Goal: Task Accomplishment & Management: Complete application form

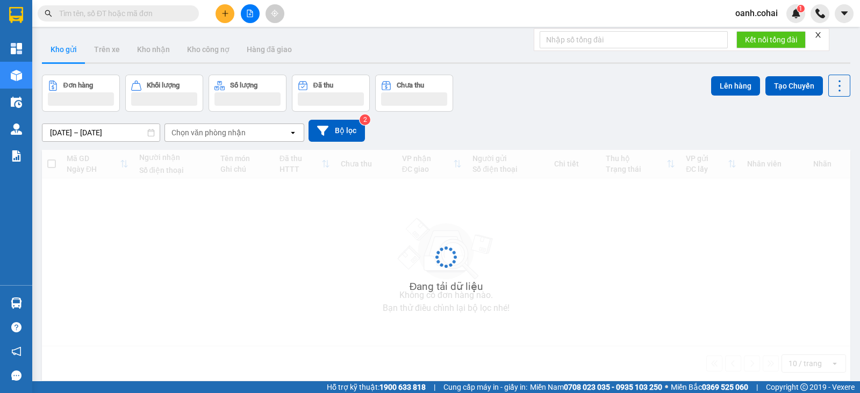
click at [220, 12] on button at bounding box center [225, 13] width 19 height 19
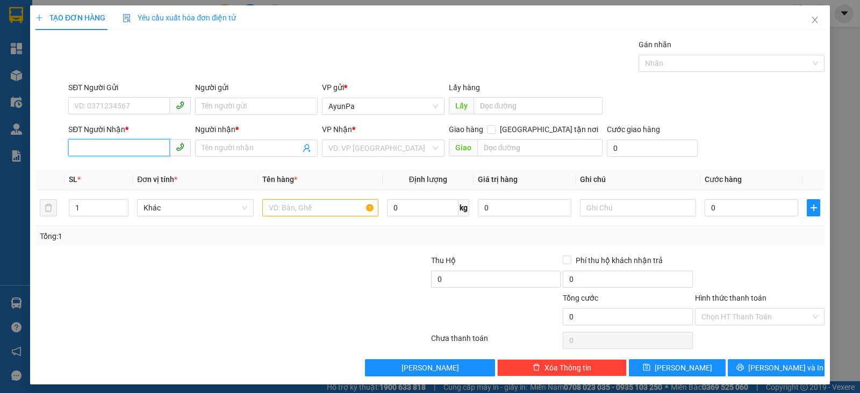
click at [135, 148] on input "SĐT Người Nhận *" at bounding box center [119, 147] width 102 height 17
type input "0903757488"
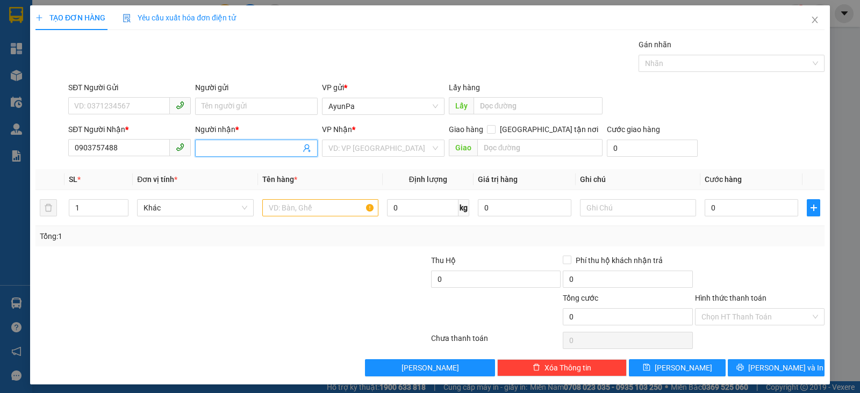
click at [227, 149] on input "Người nhận *" at bounding box center [251, 148] width 99 height 12
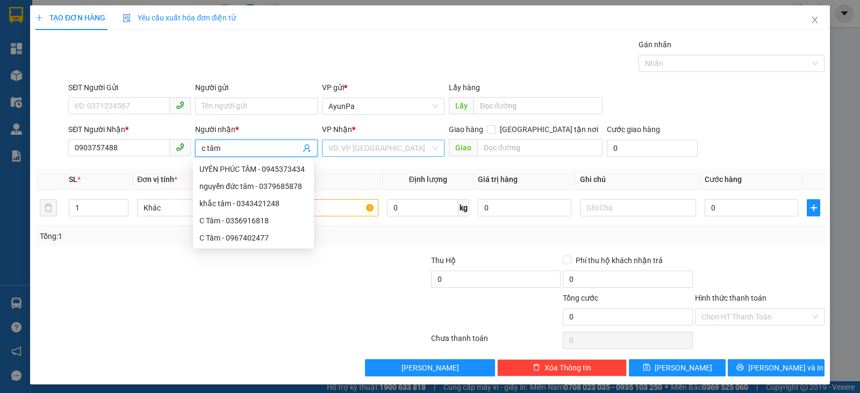
type input "c tâm"
click at [339, 146] on input "search" at bounding box center [379, 148] width 102 height 16
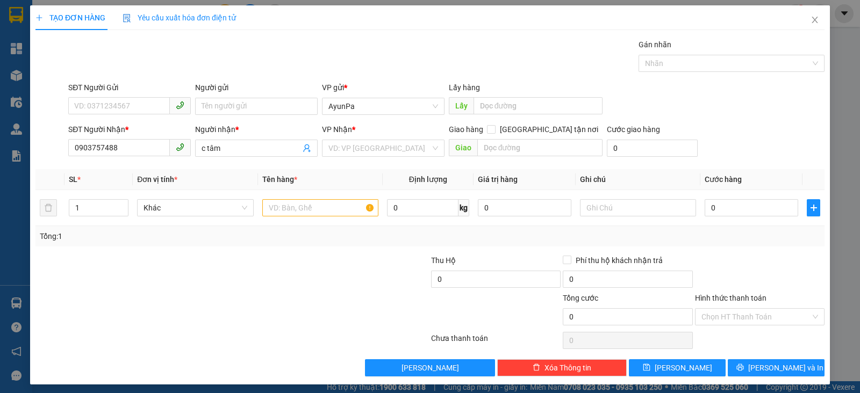
click at [124, 292] on div at bounding box center [166, 311] width 264 height 38
click at [390, 146] on input "search" at bounding box center [379, 148] width 102 height 16
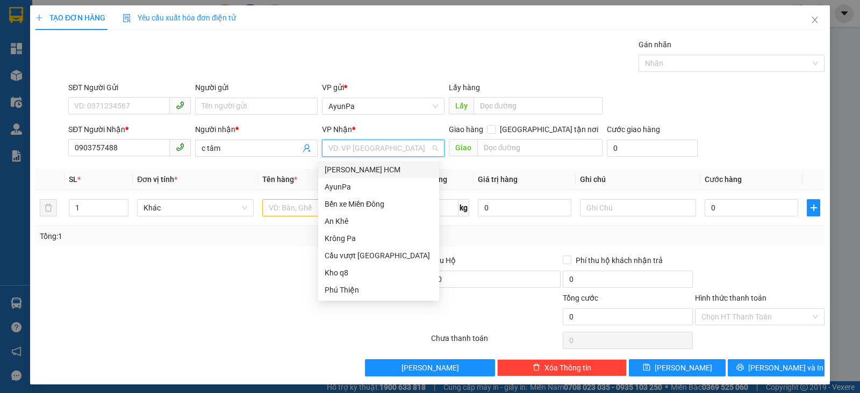
click at [360, 165] on div "[PERSON_NAME] HCM" at bounding box center [379, 170] width 108 height 12
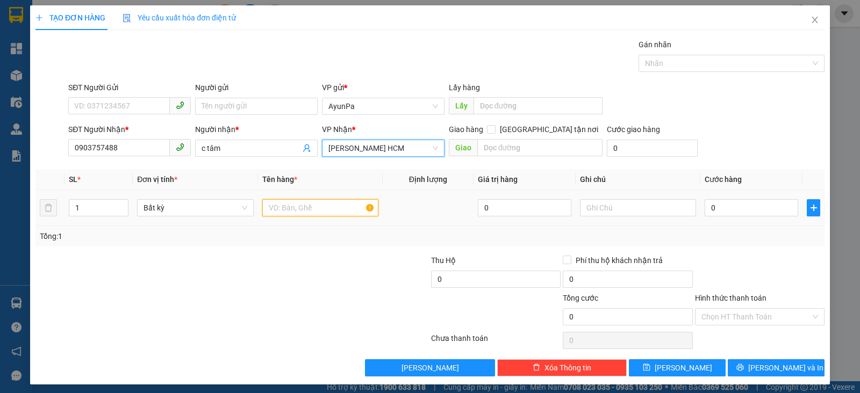
click at [291, 210] on input "text" at bounding box center [320, 207] width 116 height 17
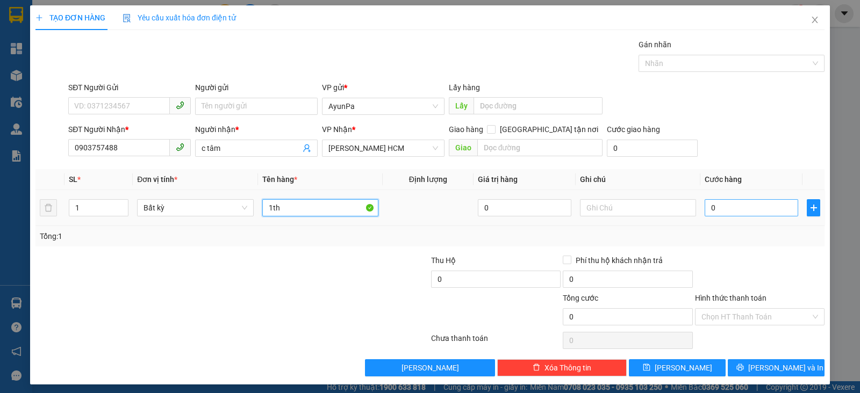
type input "1th"
click at [722, 209] on input "0" at bounding box center [752, 207] width 94 height 17
type input "5"
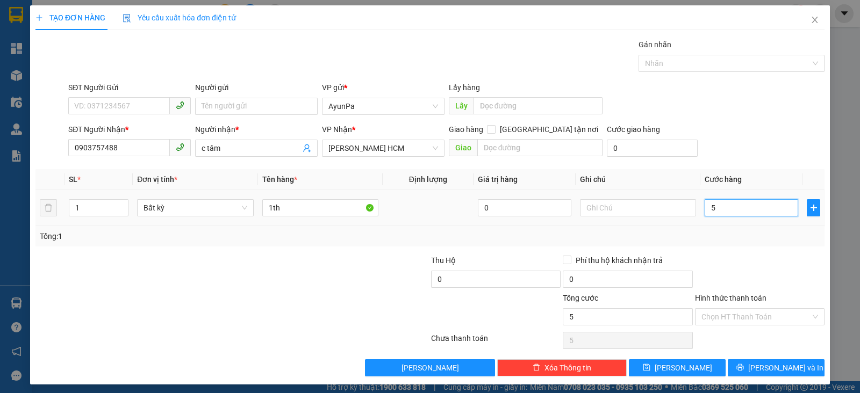
type input "50"
type input "50.000"
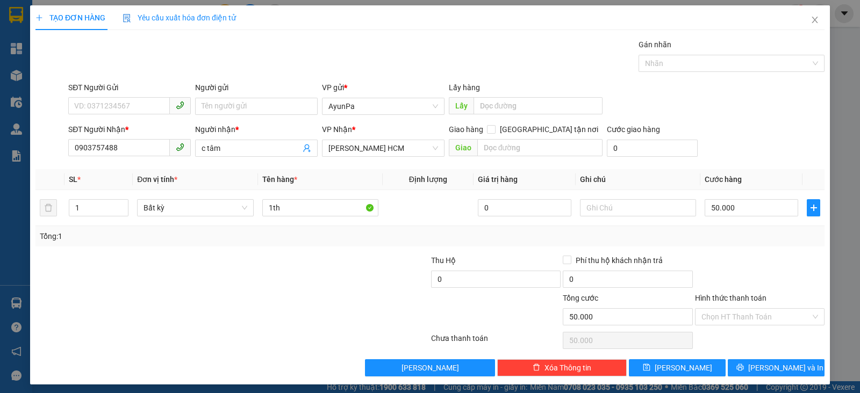
click at [719, 255] on div at bounding box center [760, 274] width 132 height 38
click at [746, 317] on input "Hình thức thanh toán" at bounding box center [756, 317] width 109 height 16
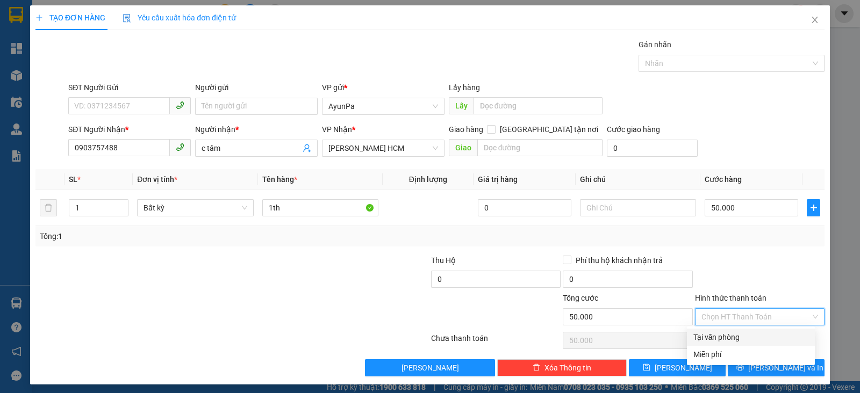
click at [725, 334] on div "Tại văn phòng" at bounding box center [750, 338] width 115 height 12
type input "0"
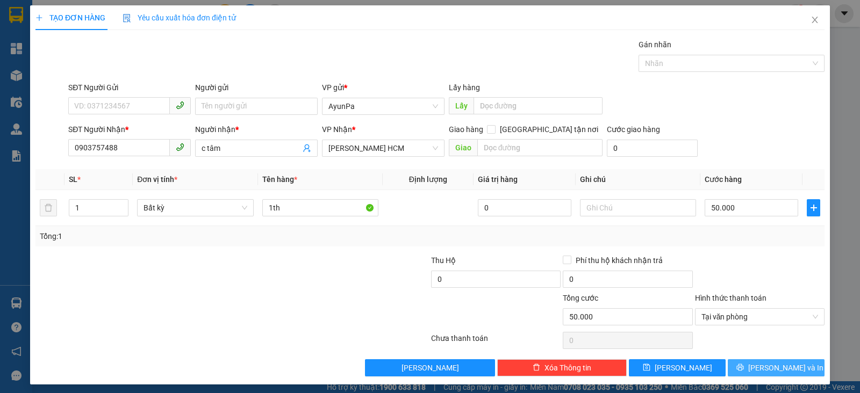
click at [739, 367] on button "[PERSON_NAME] và In" at bounding box center [776, 368] width 97 height 17
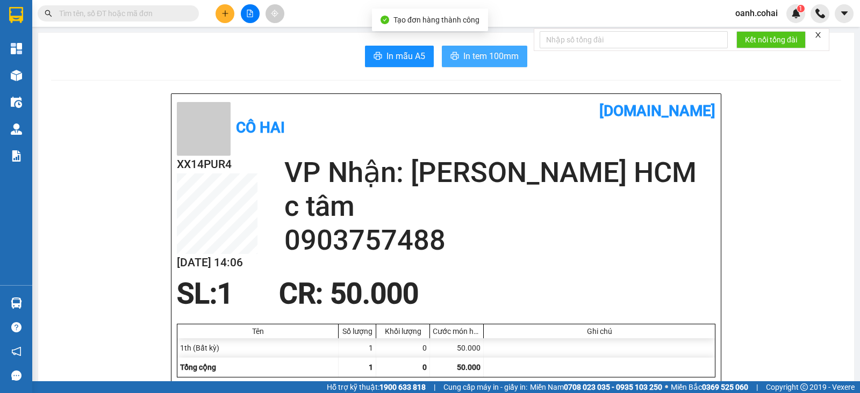
click at [492, 59] on span "In tem 100mm" at bounding box center [490, 55] width 55 height 13
click at [487, 47] on button "In tem 100mm" at bounding box center [484, 57] width 85 height 22
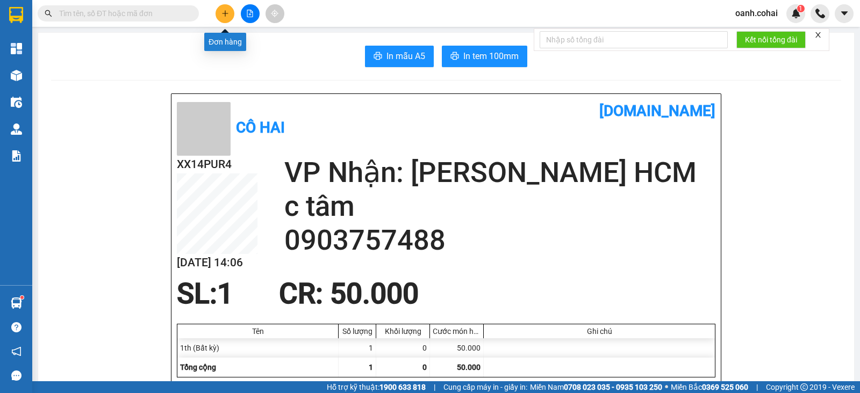
click at [219, 13] on button at bounding box center [225, 13] width 19 height 19
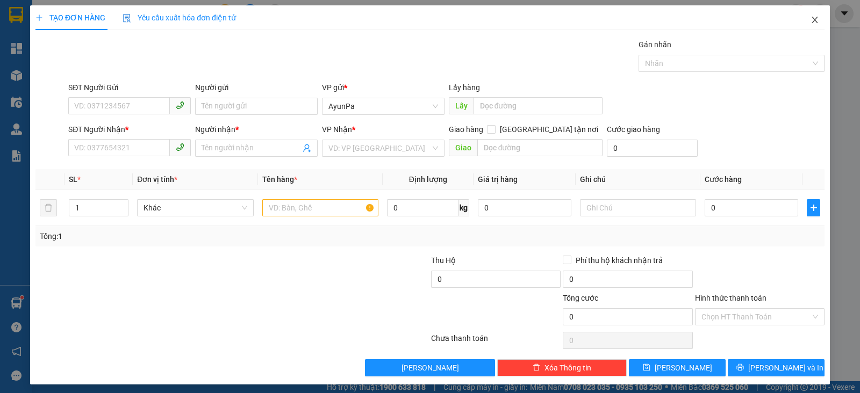
click at [811, 18] on icon "close" at bounding box center [815, 20] width 9 height 9
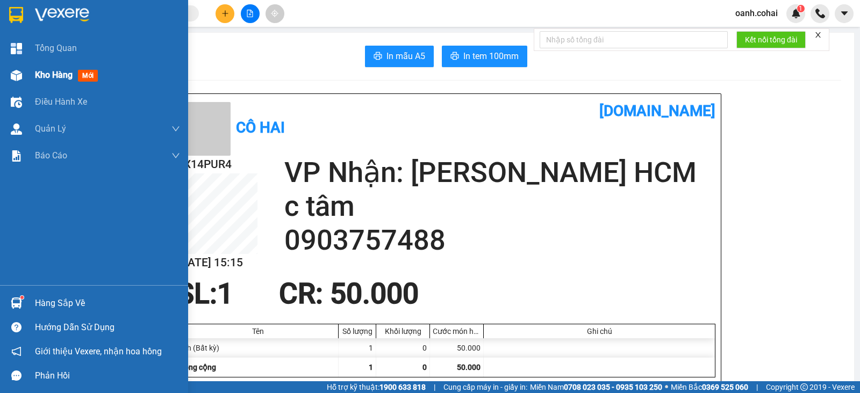
click at [38, 76] on span "Kho hàng" at bounding box center [54, 75] width 38 height 10
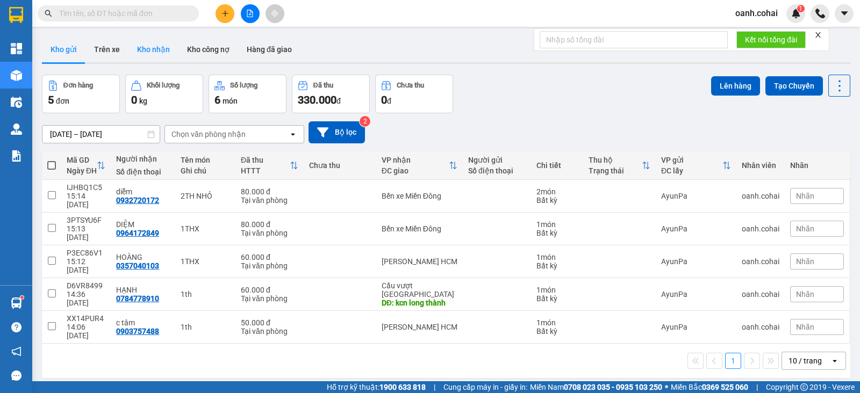
click at [148, 46] on button "Kho nhận" at bounding box center [153, 50] width 50 height 26
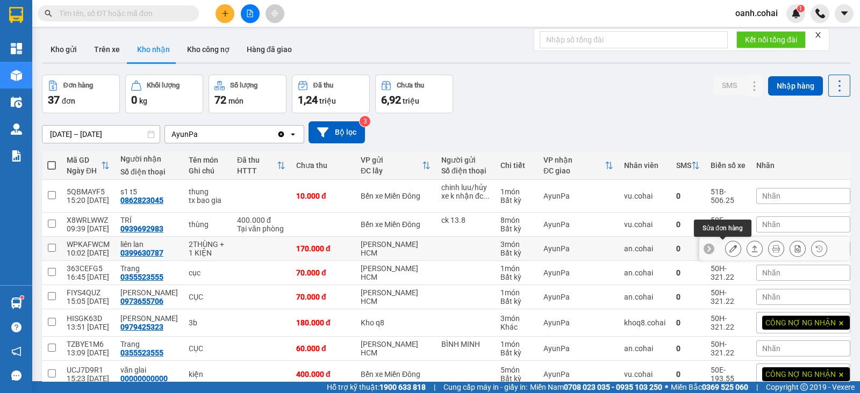
click at [729, 251] on icon at bounding box center [733, 249] width 8 height 8
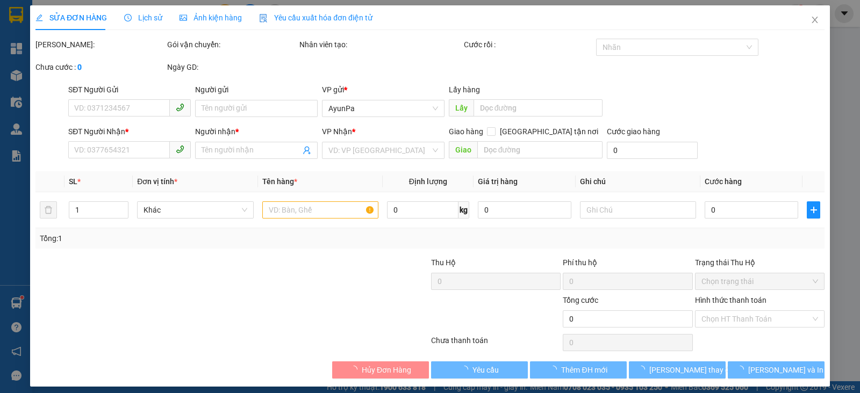
type input "0399630787"
type input "liên lan"
type input "170.000"
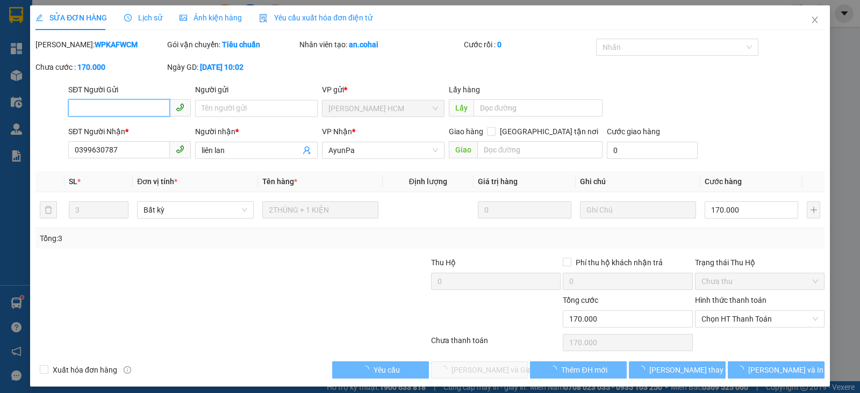
scroll to position [1, 0]
click at [741, 319] on span "Chọn HT Thanh Toán" at bounding box center [760, 319] width 117 height 16
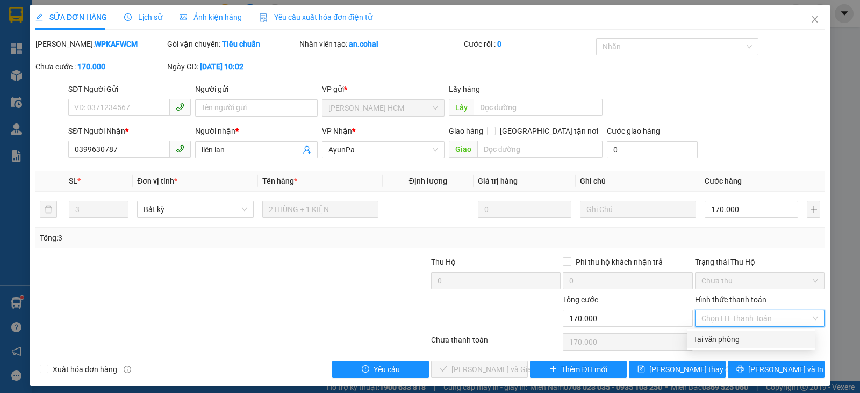
click at [719, 340] on div "Tại văn phòng" at bounding box center [750, 340] width 115 height 12
type input "0"
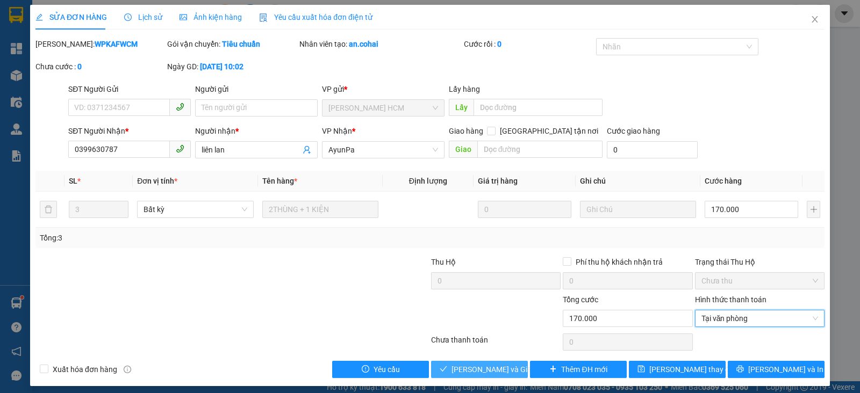
click at [505, 373] on span "[PERSON_NAME] và Giao hàng" at bounding box center [503, 370] width 103 height 12
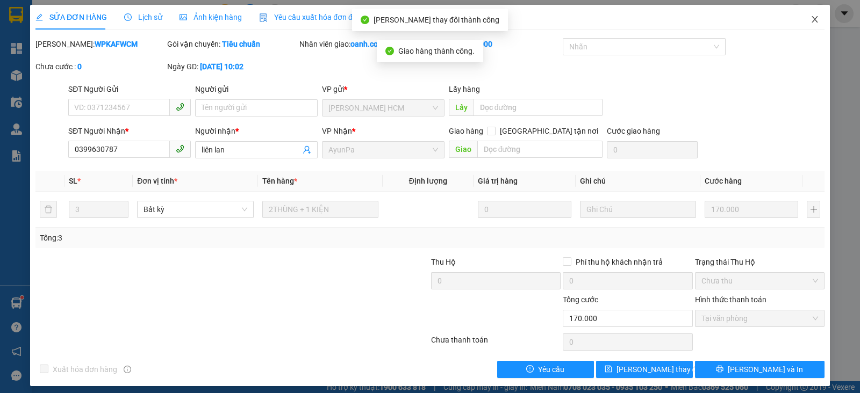
click at [811, 18] on icon "close" at bounding box center [815, 19] width 9 height 9
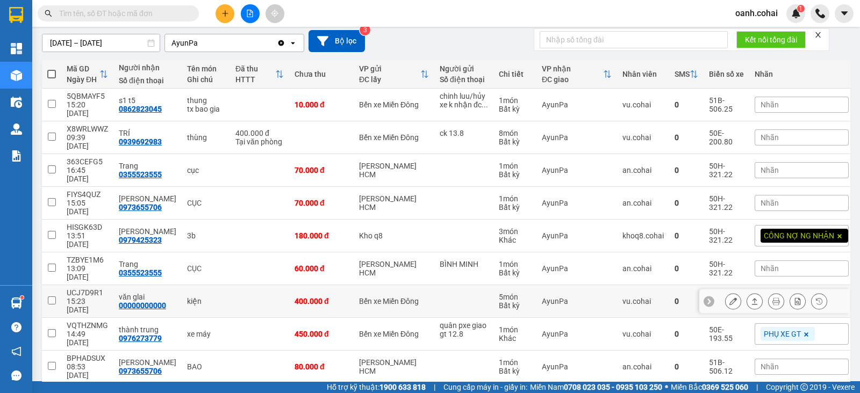
scroll to position [113, 0]
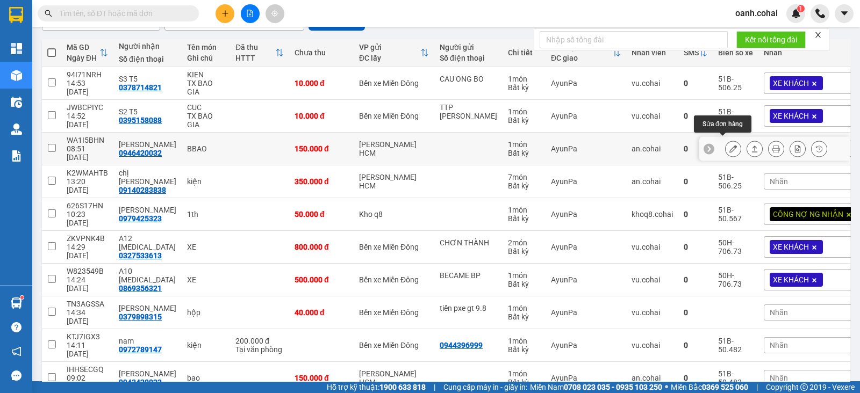
click at [729, 145] on icon at bounding box center [733, 149] width 8 height 8
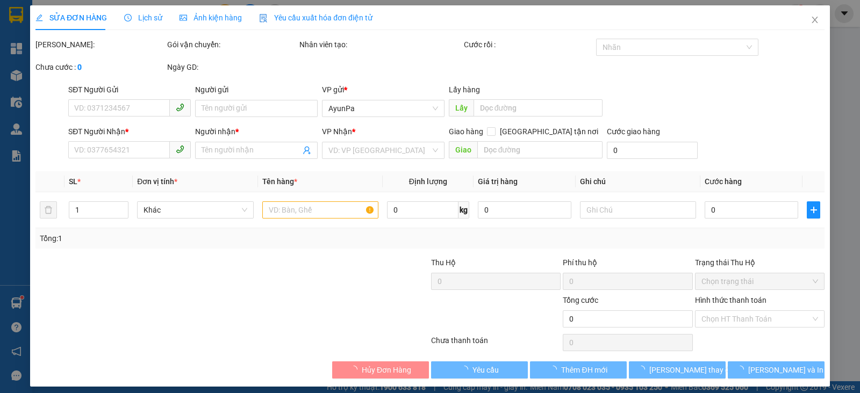
type input "0946420032"
type input "[PERSON_NAME]"
type input "150.000"
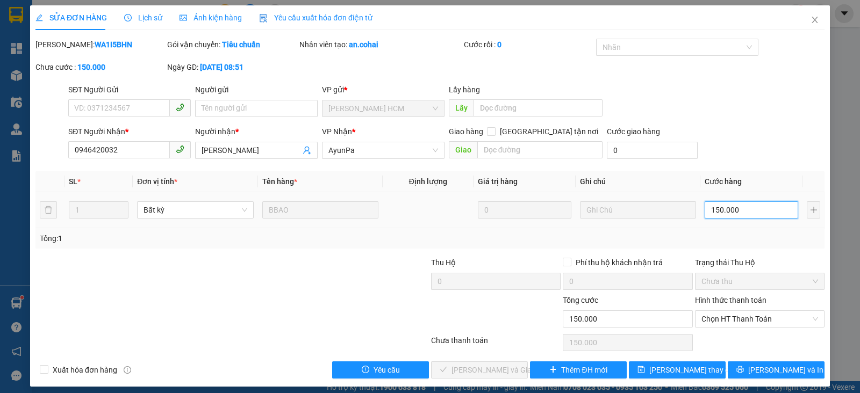
click at [762, 211] on input "150.000" at bounding box center [752, 210] width 94 height 17
type input "1"
type input "12"
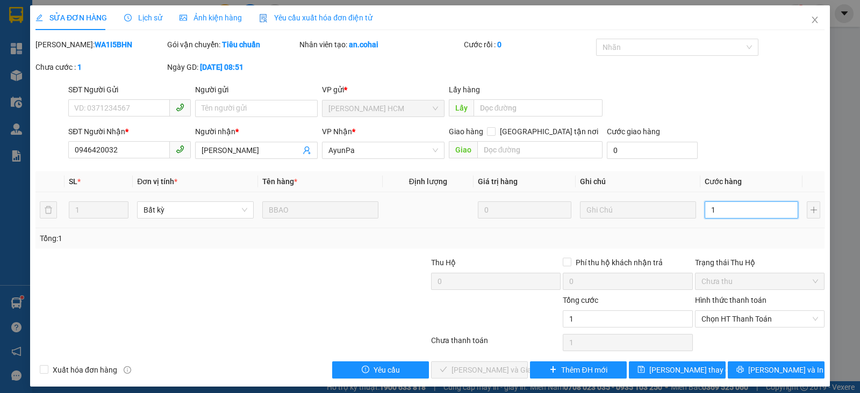
type input "12"
type input "120"
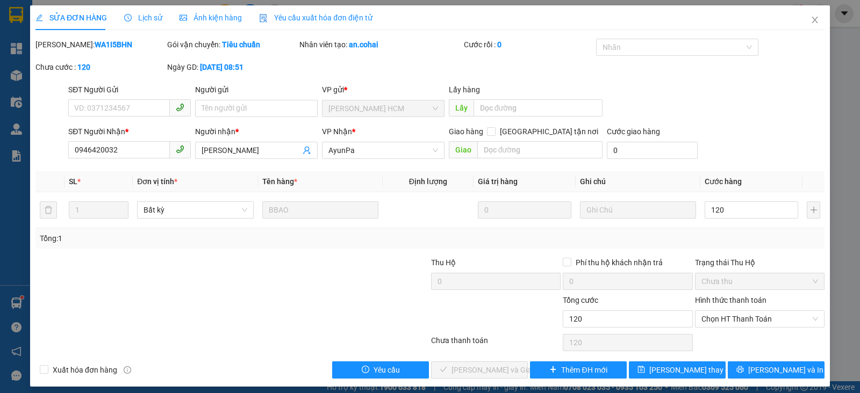
click at [780, 251] on div "Total Paid Fee 0 Total UnPaid Fee 150.000 Cash Collection Total Fee Mã ĐH: WA1I…" at bounding box center [429, 209] width 789 height 340
type input "120.000"
click at [762, 316] on span "Chọn HT Thanh Toán" at bounding box center [760, 319] width 117 height 16
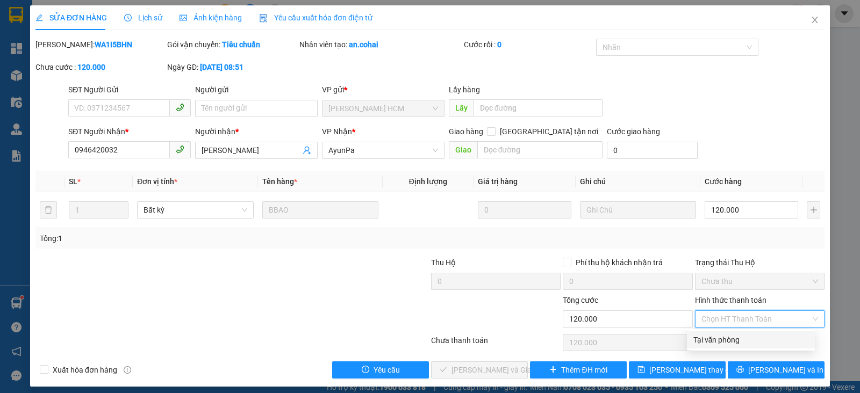
drag, startPoint x: 719, startPoint y: 343, endPoint x: 613, endPoint y: 357, distance: 107.4
click at [718, 344] on div "Tại văn phòng" at bounding box center [750, 340] width 115 height 12
type input "0"
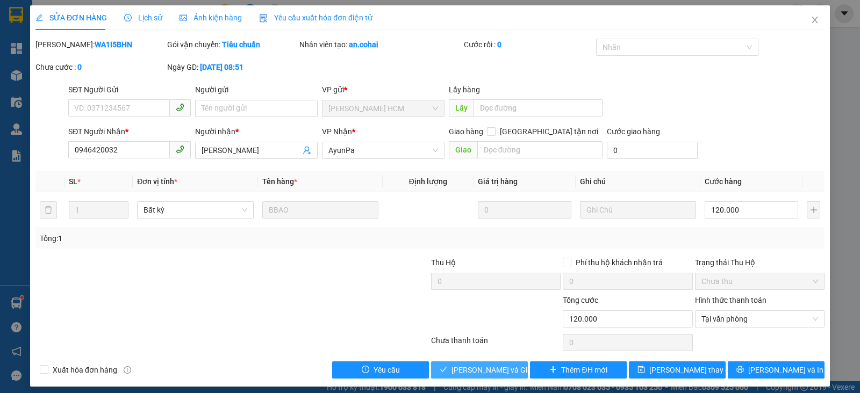
click at [478, 373] on span "[PERSON_NAME] và Giao hàng" at bounding box center [503, 370] width 103 height 12
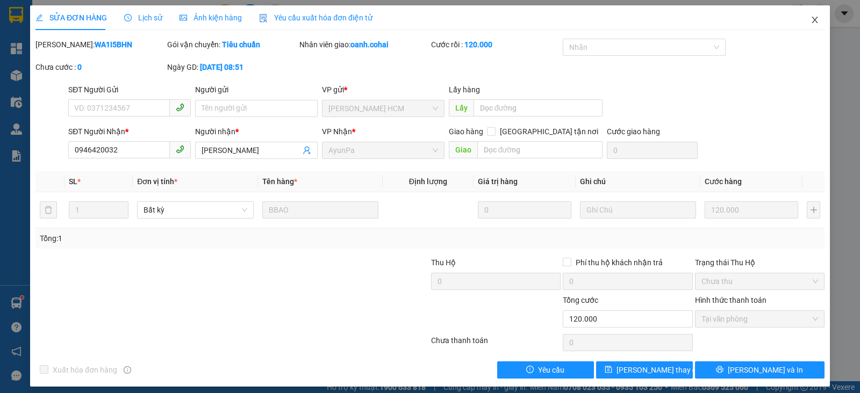
click at [812, 20] on icon "close" at bounding box center [815, 20] width 6 height 6
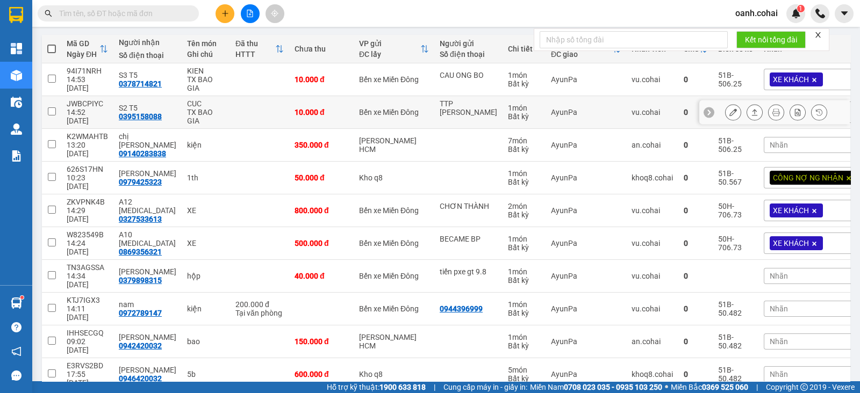
scroll to position [118, 0]
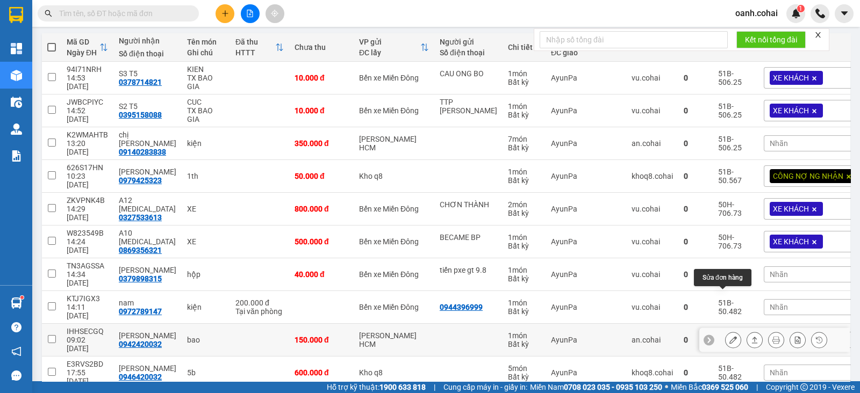
click at [727, 331] on button at bounding box center [733, 340] width 15 height 19
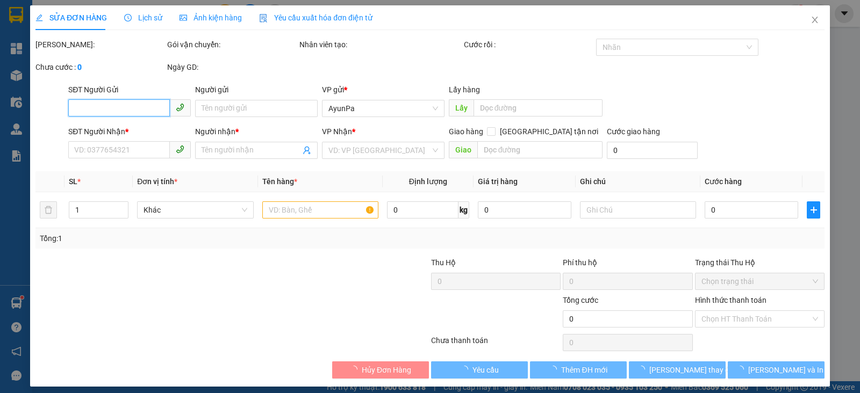
type input "0942420032"
type input "[PERSON_NAME]"
type input "150.000"
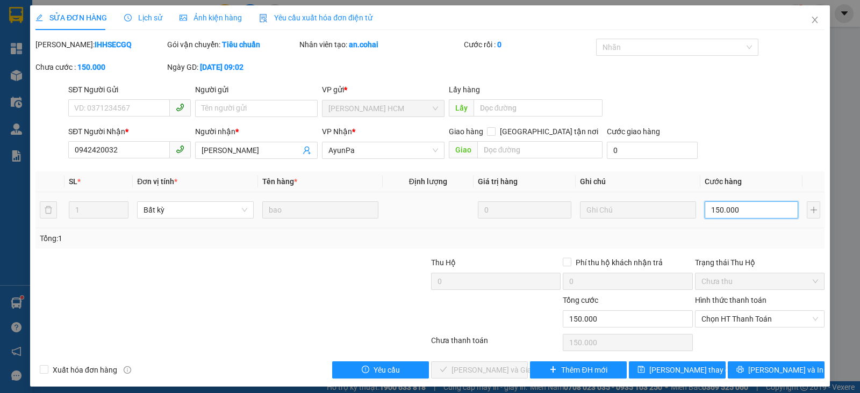
click at [752, 209] on input "150.000" at bounding box center [752, 210] width 94 height 17
type input "1"
type input "12"
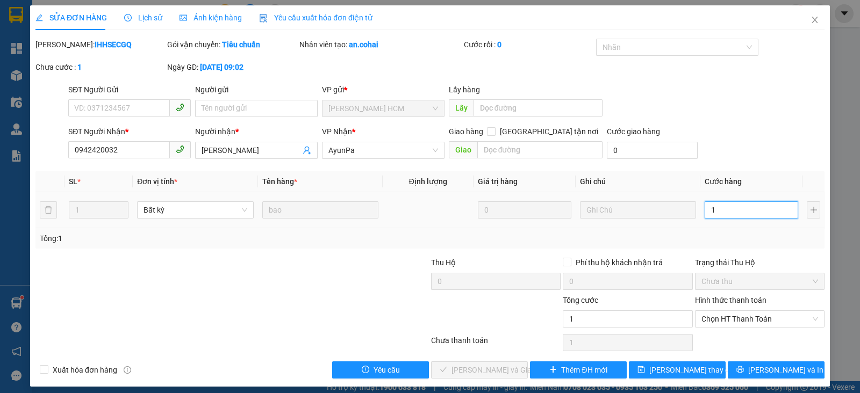
type input "12"
type input "120"
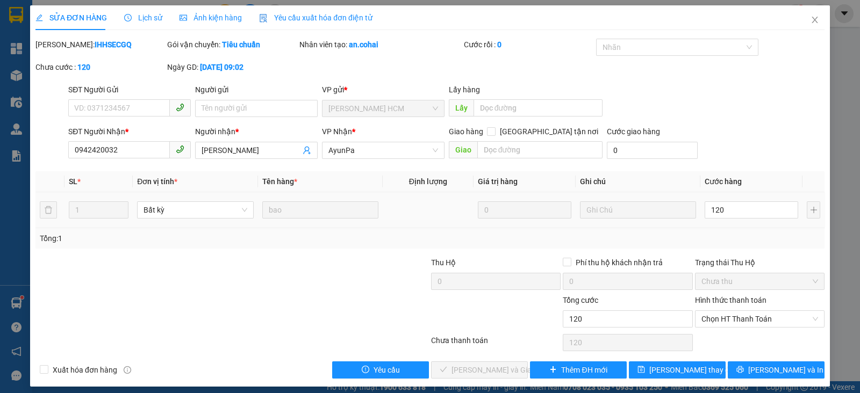
click at [758, 252] on div "Total Paid Fee 0 Total UnPaid Fee 150.000 Cash Collection Total Fee Mã ĐH: IHHS…" at bounding box center [429, 209] width 789 height 340
type input "120.000"
click at [768, 318] on span "Chọn HT Thanh Toán" at bounding box center [760, 319] width 117 height 16
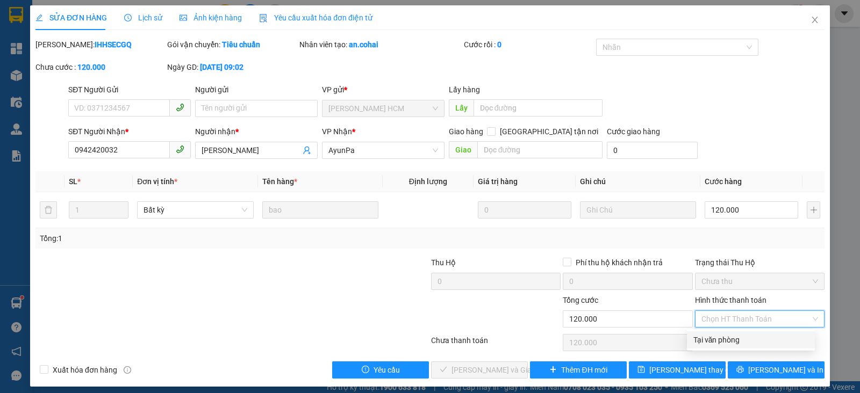
click at [729, 342] on div "Tại văn phòng" at bounding box center [750, 340] width 115 height 12
type input "0"
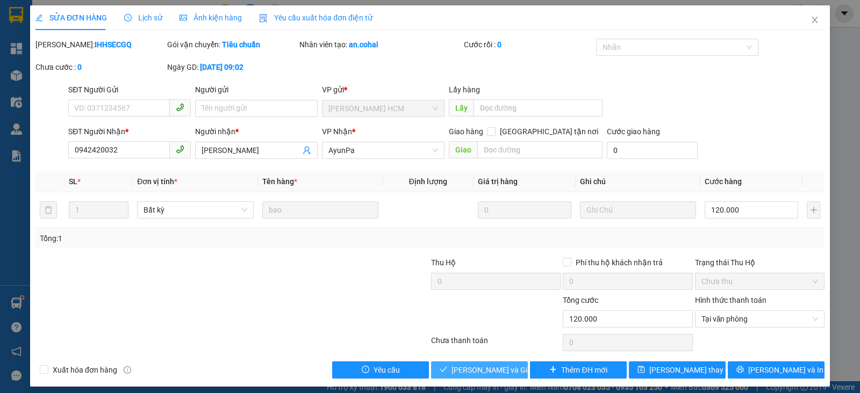
click at [488, 364] on span "[PERSON_NAME] và Giao hàng" at bounding box center [503, 370] width 103 height 12
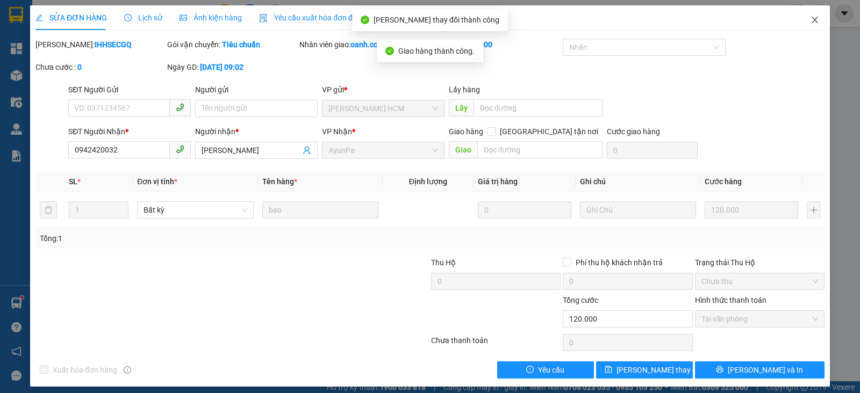
click at [811, 20] on icon "close" at bounding box center [815, 20] width 9 height 9
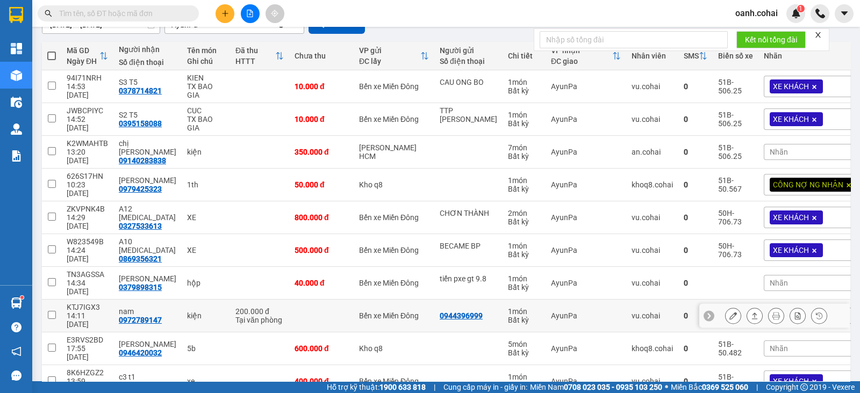
scroll to position [121, 0]
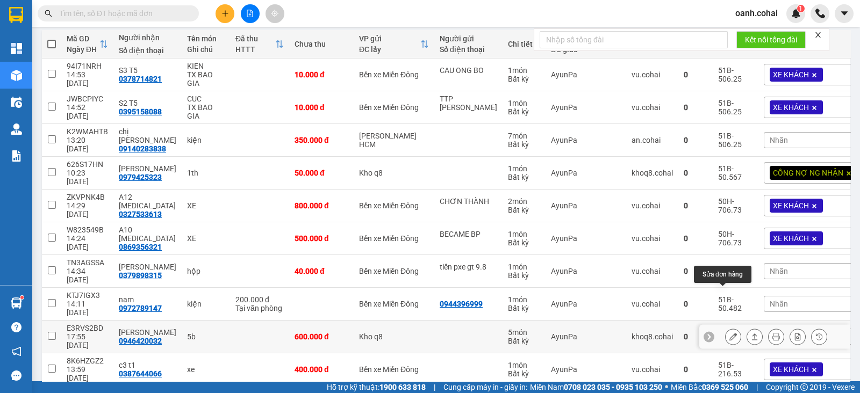
click at [729, 333] on icon at bounding box center [733, 337] width 8 height 8
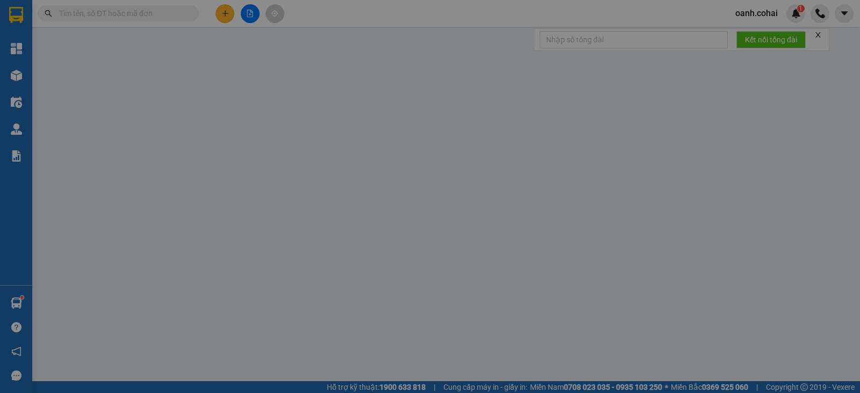
type input "0946420032"
type input "[PERSON_NAME]"
type input "600.000"
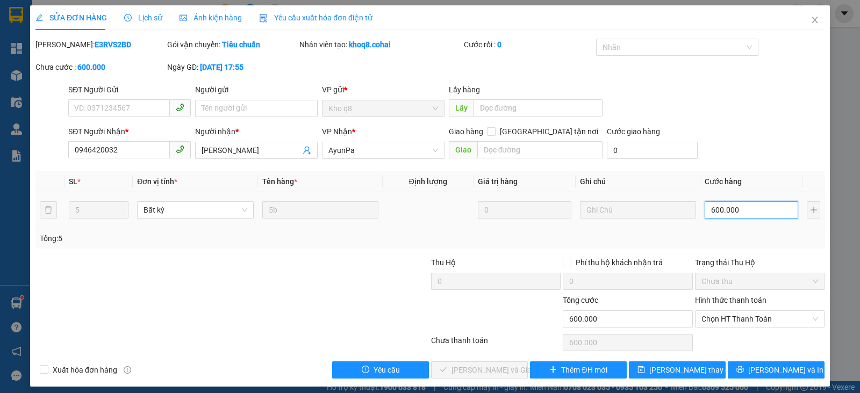
click at [761, 208] on input "600.000" at bounding box center [752, 210] width 94 height 17
type input "5"
type input "55"
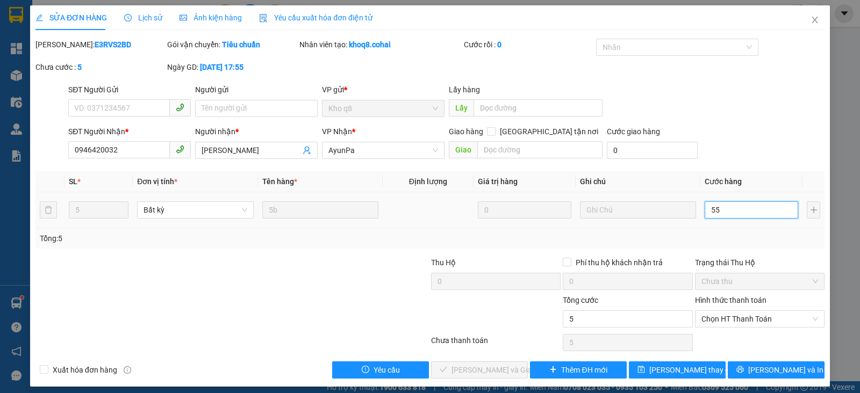
type input "55"
type input "550"
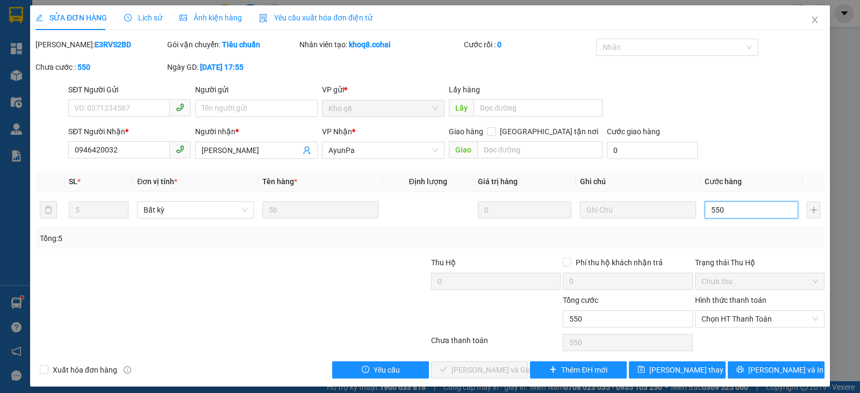
type input "550"
click at [366, 278] on div at bounding box center [364, 276] width 132 height 38
type input "550.000"
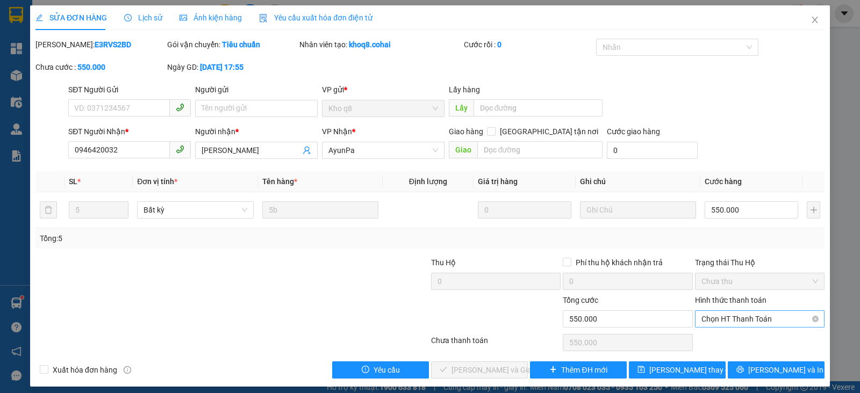
click at [782, 319] on span "Chọn HT Thanh Toán" at bounding box center [760, 319] width 117 height 16
click at [718, 343] on div "Tại văn phòng" at bounding box center [750, 340] width 115 height 12
type input "0"
click at [477, 369] on span "[PERSON_NAME] và Giao hàng" at bounding box center [503, 370] width 103 height 12
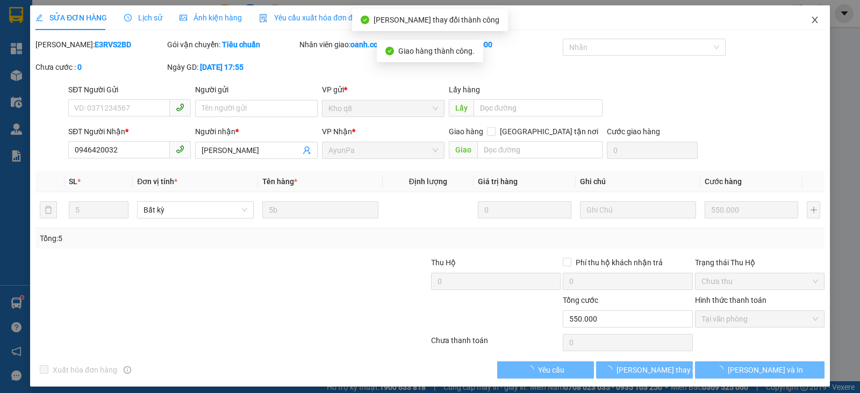
click at [811, 23] on icon "close" at bounding box center [815, 20] width 9 height 9
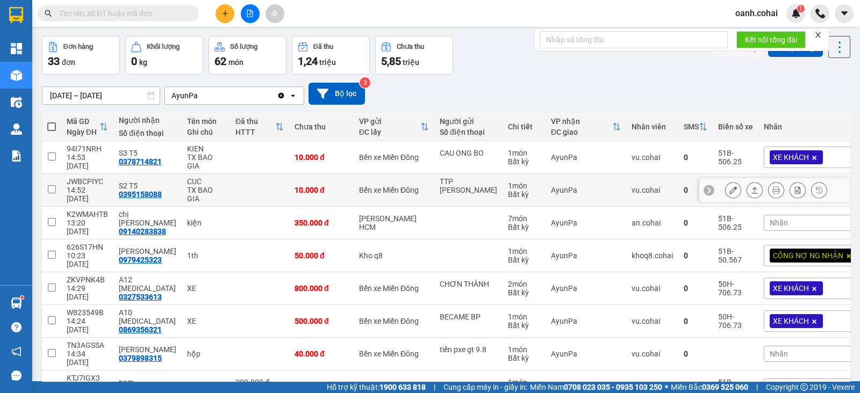
scroll to position [67, 0]
